Goal: Task Accomplishment & Management: Manage account settings

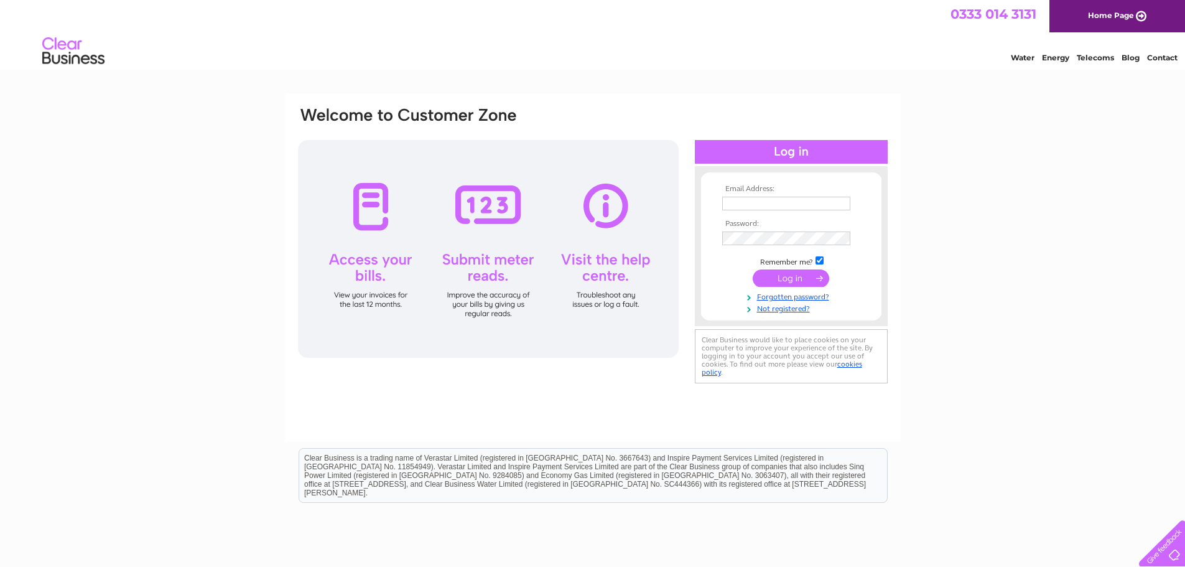
type input "sweethavenmusselburgh@gmail.com"
click at [792, 278] on input "submit" at bounding box center [791, 277] width 76 height 17
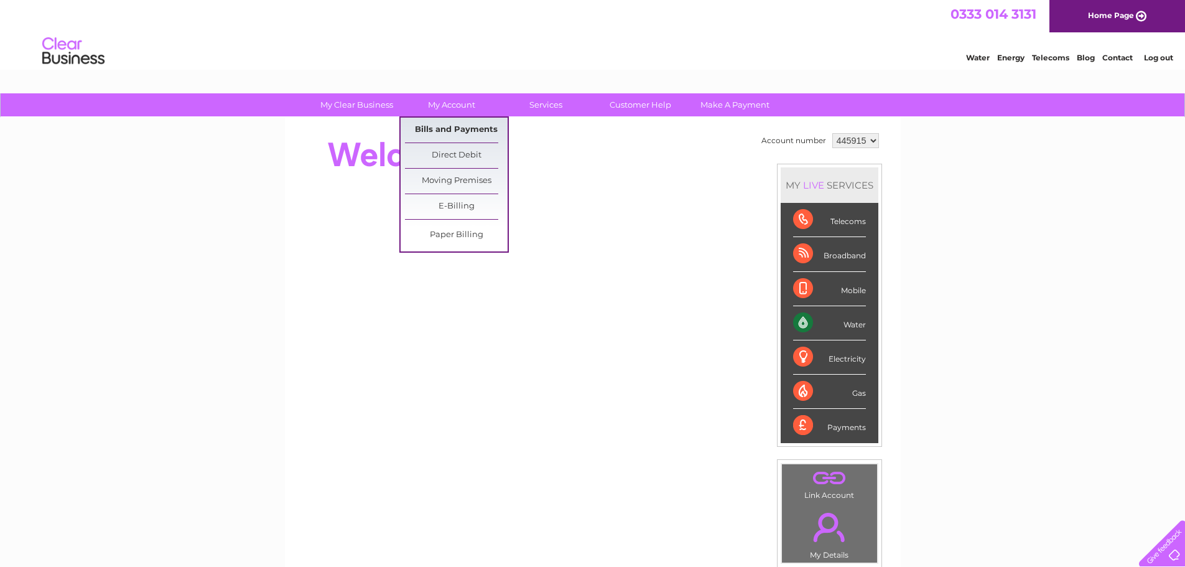
click at [471, 130] on link "Bills and Payments" at bounding box center [456, 130] width 103 height 25
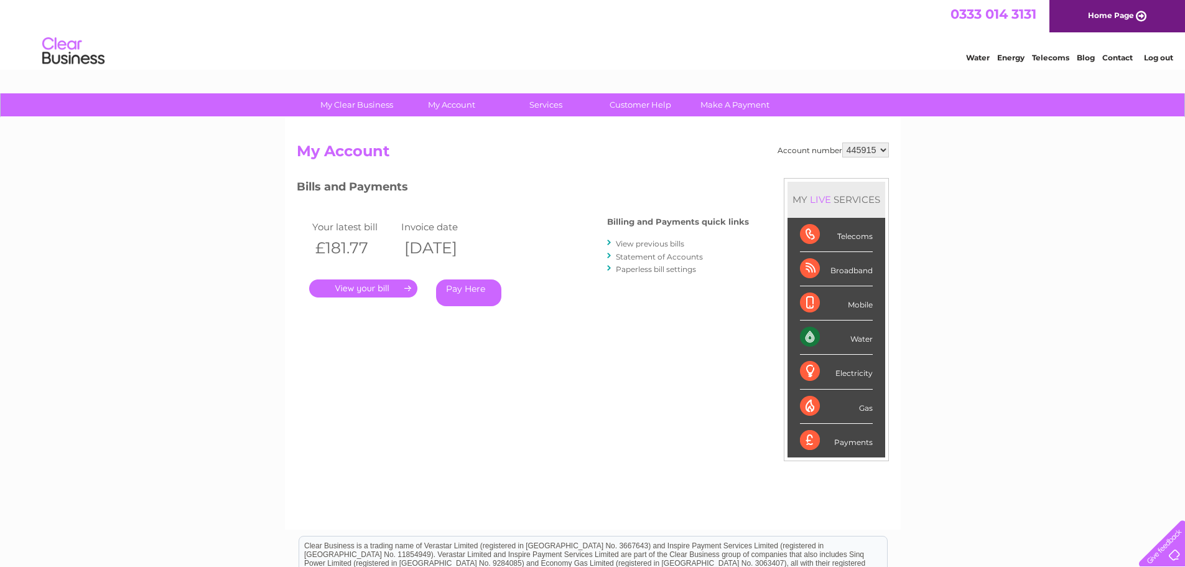
click at [342, 292] on link "." at bounding box center [363, 288] width 108 height 18
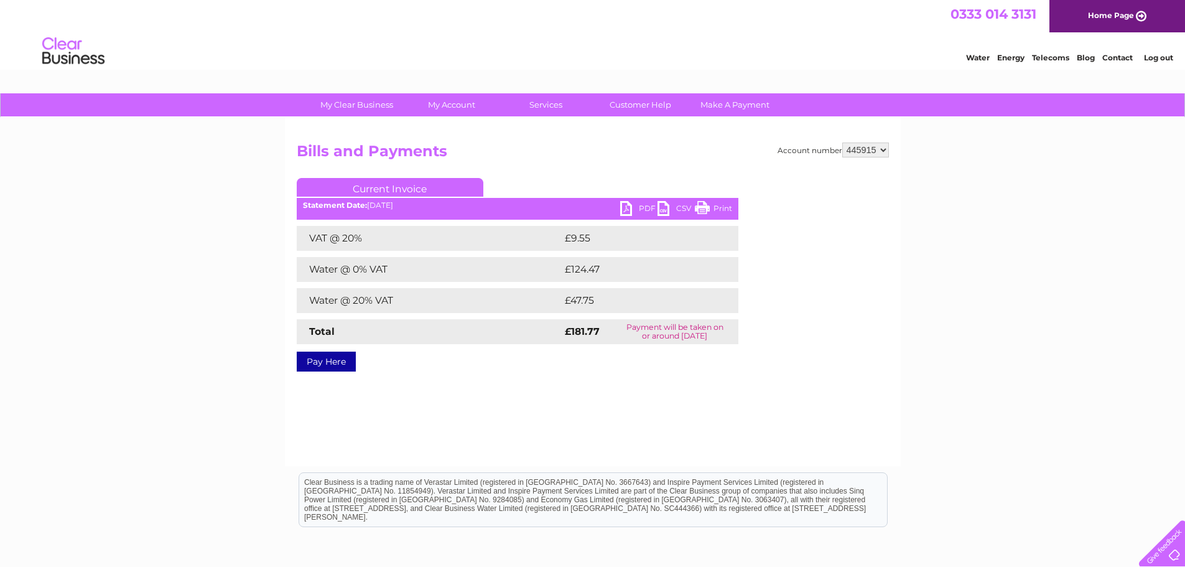
click at [637, 211] on link "PDF" at bounding box center [638, 210] width 37 height 18
